Goal: Transaction & Acquisition: Book appointment/travel/reservation

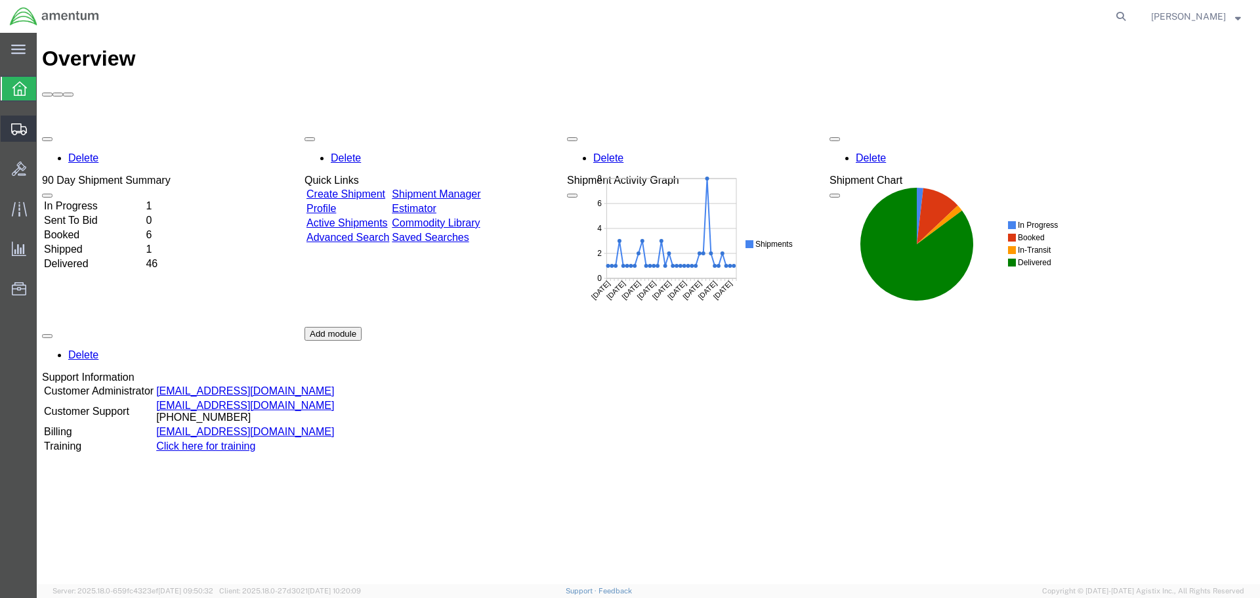
click at [45, 131] on span "Shipments" at bounding box center [40, 128] width 9 height 26
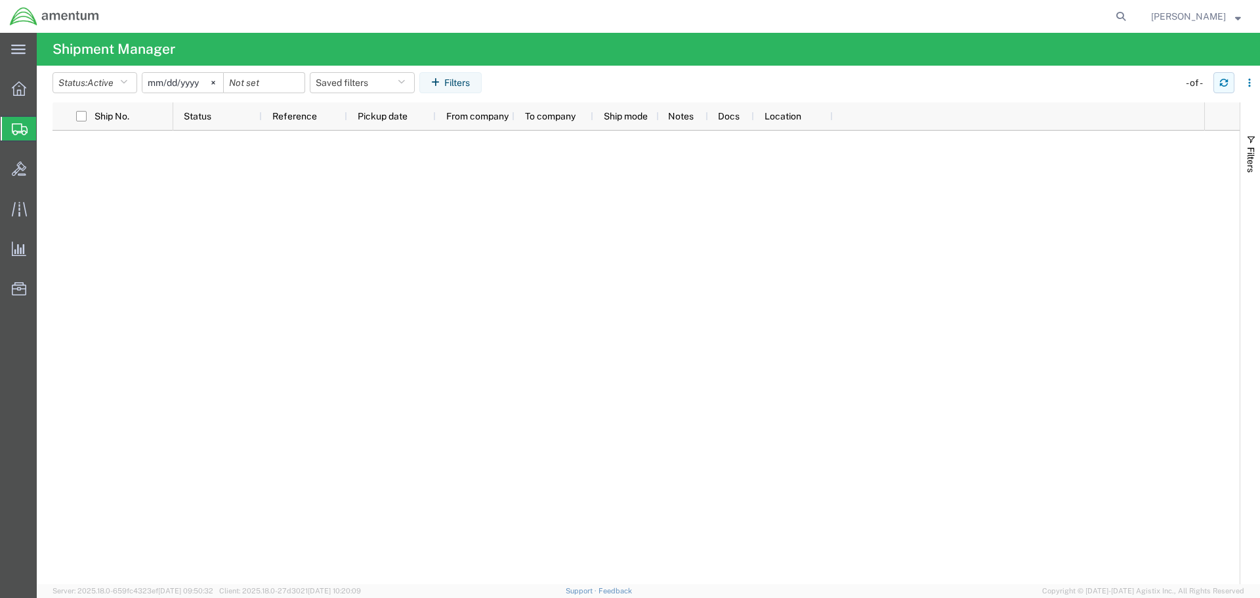
click at [1224, 81] on icon "button" at bounding box center [1223, 82] width 9 height 9
click at [1223, 81] on icon "button" at bounding box center [1223, 82] width 9 height 9
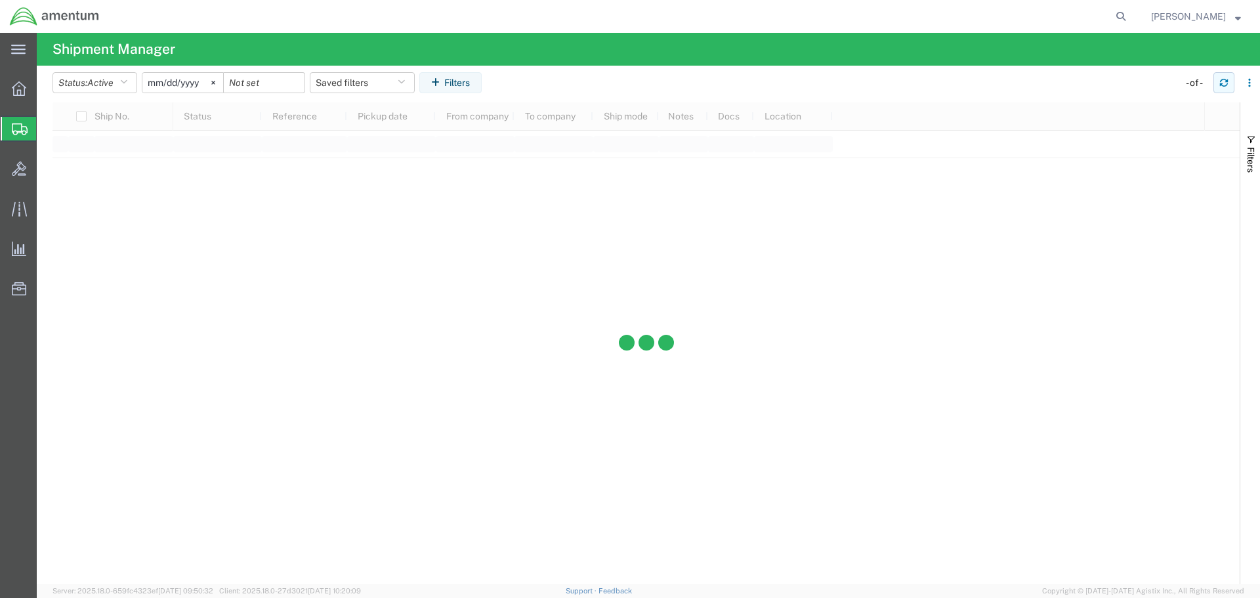
click at [1223, 81] on icon "button" at bounding box center [1223, 82] width 9 height 9
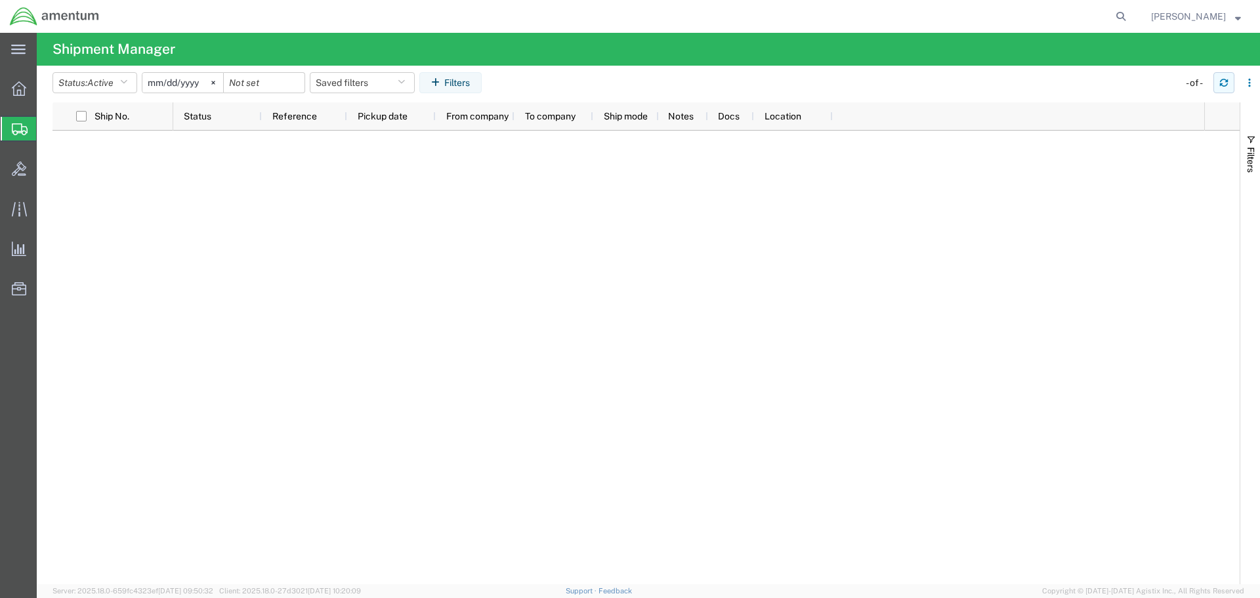
click at [1223, 81] on icon "button" at bounding box center [1223, 82] width 9 height 9
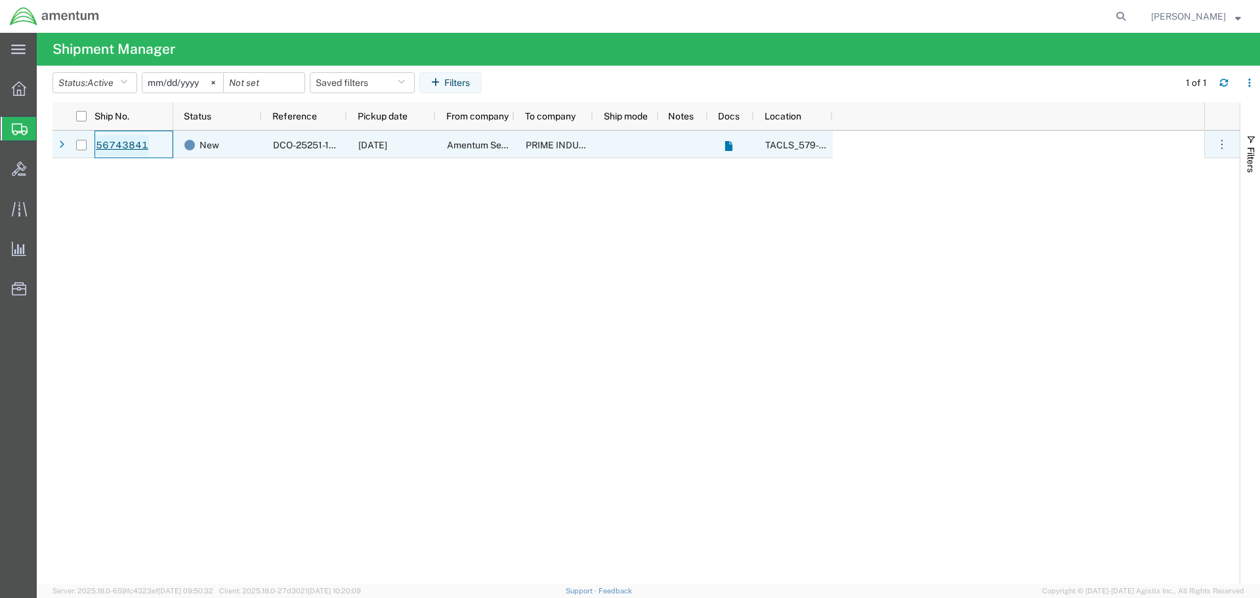
click at [122, 151] on link "56743841" at bounding box center [122, 145] width 54 height 21
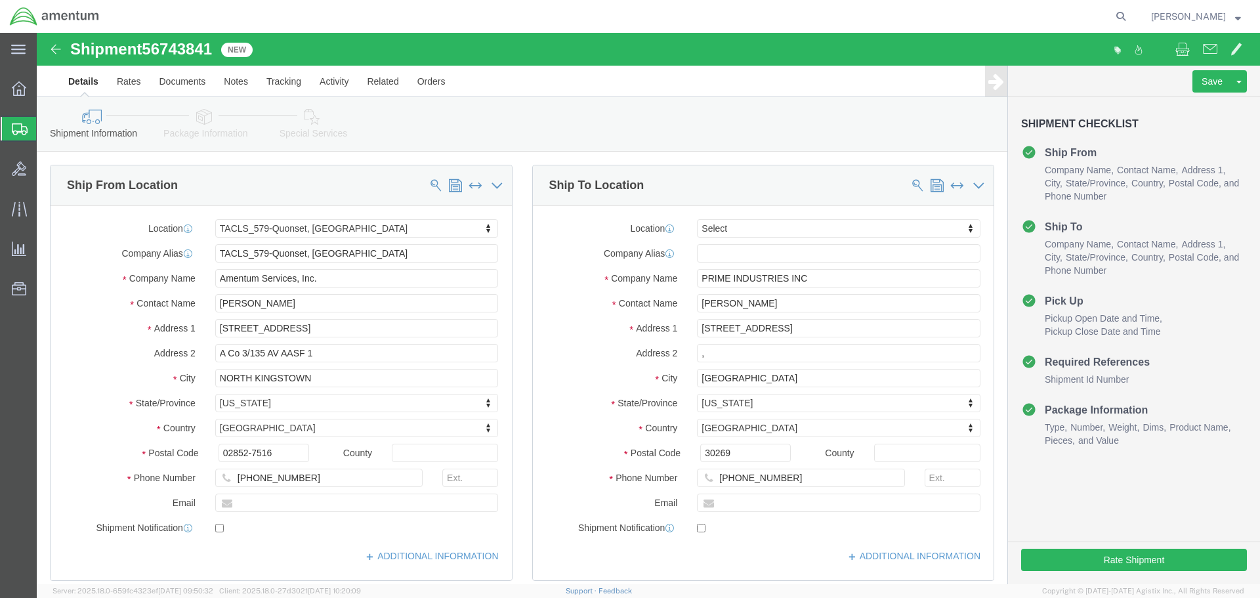
select select "42701"
select select
drag, startPoint x: 1090, startPoint y: 524, endPoint x: 1120, endPoint y: 552, distance: 41.3
click button "Rate Shipment"
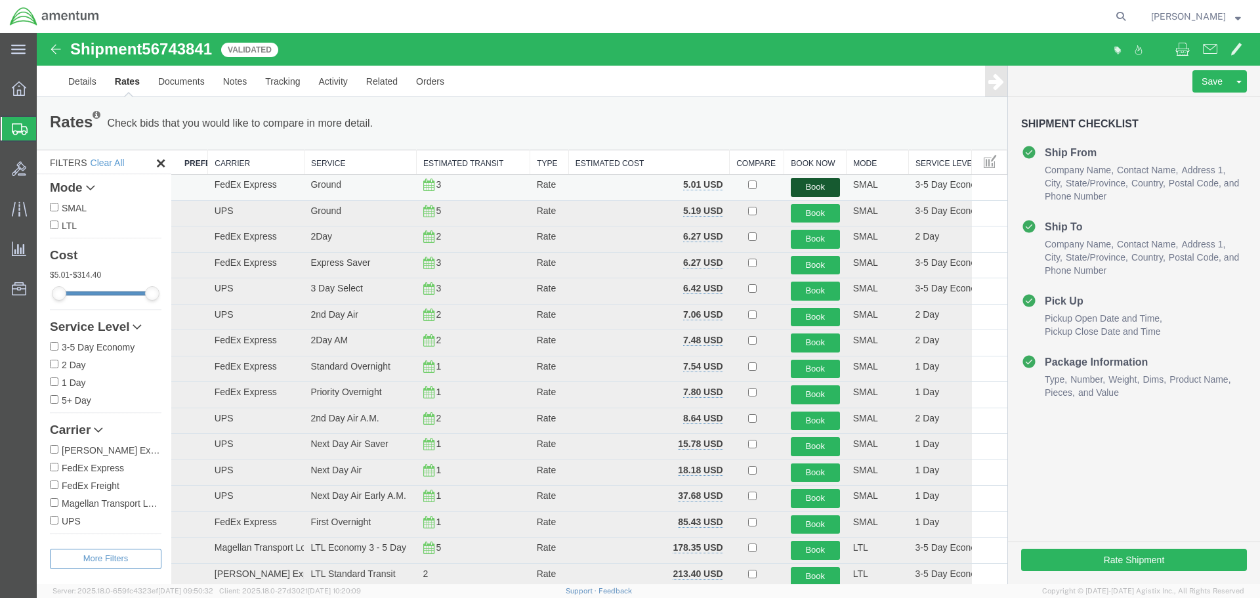
click at [817, 190] on button "Book" at bounding box center [815, 187] width 49 height 19
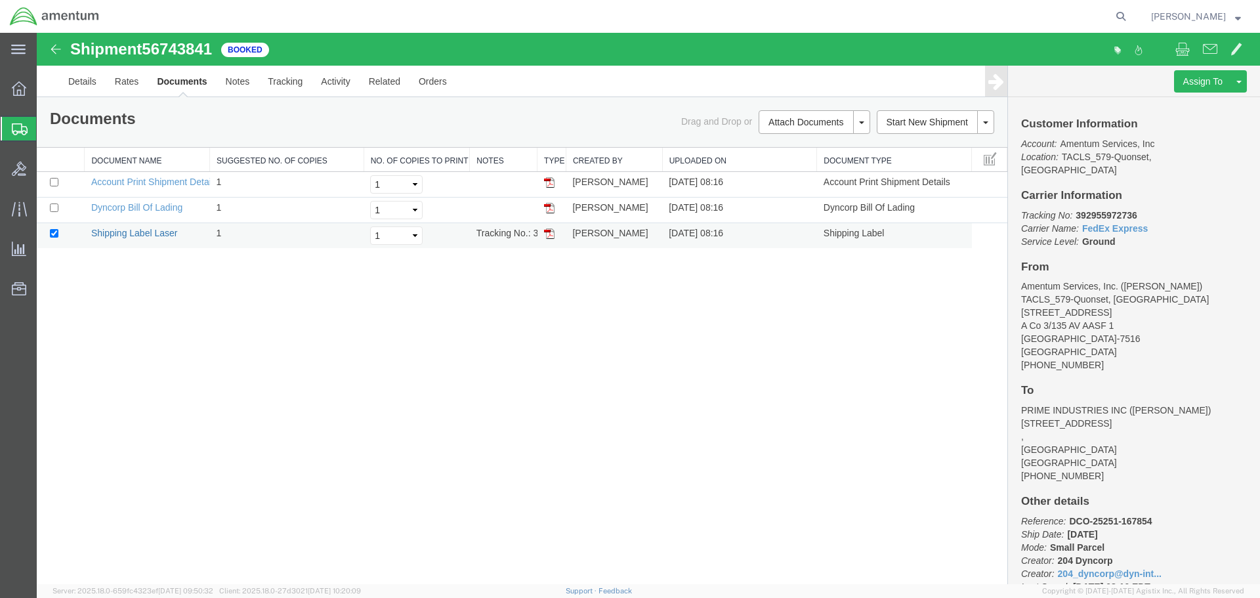
click at [128, 232] on link "Shipping Label Laser" at bounding box center [134, 233] width 87 height 10
